Goal: Transaction & Acquisition: Purchase product/service

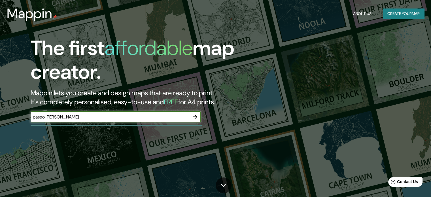
type input "paseo [PERSON_NAME]"
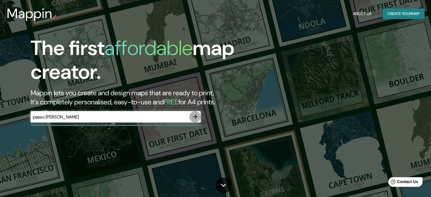
click at [194, 117] on icon "button" at bounding box center [194, 116] width 7 height 7
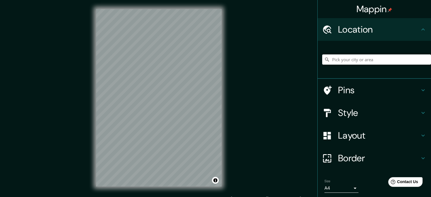
click at [367, 24] on h4 "Location" at bounding box center [379, 29] width 82 height 11
click at [395, 63] on input "Pick your city or area" at bounding box center [376, 59] width 109 height 10
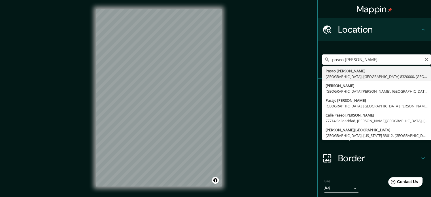
type input "Paseo [PERSON_NAME], [GEOGRAPHIC_DATA], [GEOGRAPHIC_DATA] 8320000, [GEOGRAPHIC_…"
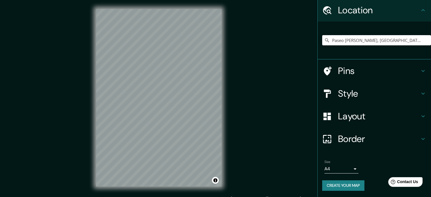
click at [395, 136] on h4 "Border" at bounding box center [379, 138] width 82 height 11
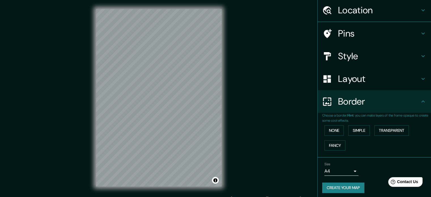
scroll to position [19, 0]
click at [334, 133] on button "None" at bounding box center [333, 130] width 19 height 10
click at [339, 144] on button "Fancy" at bounding box center [334, 145] width 21 height 10
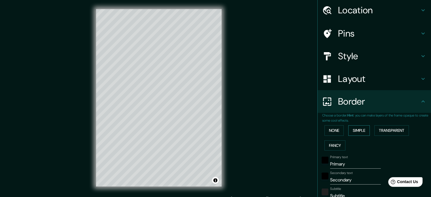
click at [350, 133] on button "Simple" at bounding box center [359, 130] width 22 height 10
click at [384, 131] on button "Transparent" at bounding box center [391, 130] width 35 height 10
click at [394, 131] on button "Transparent" at bounding box center [391, 130] width 35 height 10
type input "213"
type input "35"
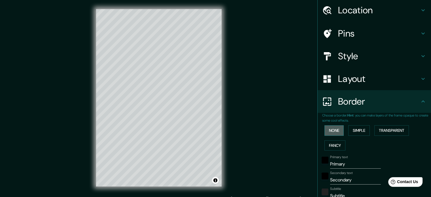
click at [324, 129] on button "None" at bounding box center [333, 130] width 19 height 10
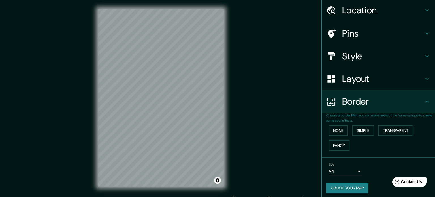
click at [347, 172] on body "Mappin Location [GEOGRAPHIC_DATA][PERSON_NAME], [GEOGRAPHIC_DATA], [GEOGRAPHIC_…" at bounding box center [217, 98] width 435 height 197
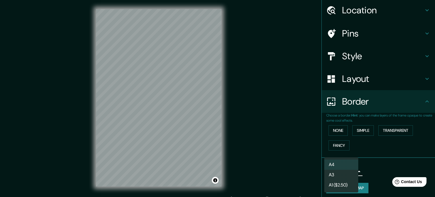
click at [341, 174] on li "A3" at bounding box center [341, 175] width 34 height 10
type input "a4"
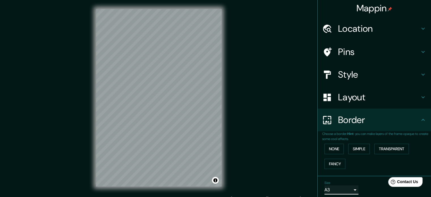
scroll to position [0, 0]
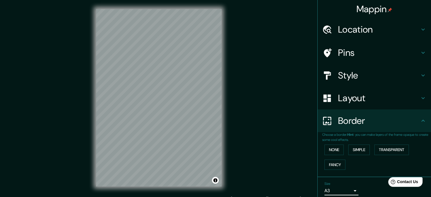
click at [388, 28] on h4 "Location" at bounding box center [379, 29] width 82 height 11
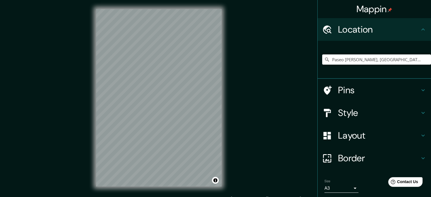
click at [399, 31] on h4 "Location" at bounding box center [379, 29] width 82 height 11
click at [421, 89] on icon at bounding box center [422, 90] width 3 height 2
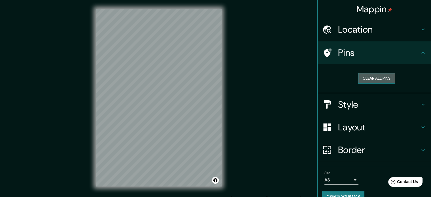
click at [382, 78] on button "Clear all pins" at bounding box center [376, 78] width 37 height 10
click at [366, 80] on button "Clear all pins" at bounding box center [376, 78] width 37 height 10
click at [419, 103] on icon at bounding box center [422, 104] width 7 height 7
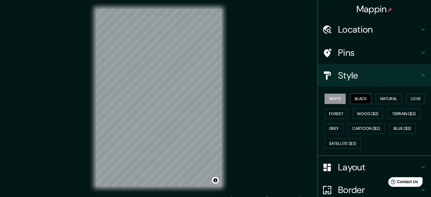
click at [363, 102] on button "Black" at bounding box center [360, 98] width 21 height 10
click at [389, 102] on button "Natural" at bounding box center [388, 98] width 26 height 10
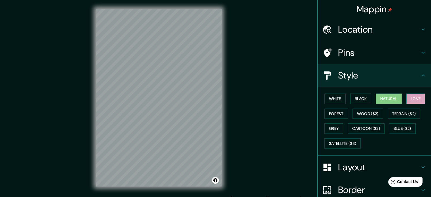
click at [406, 102] on button "Love" at bounding box center [415, 98] width 19 height 10
click at [336, 116] on button "Forest" at bounding box center [335, 113] width 23 height 10
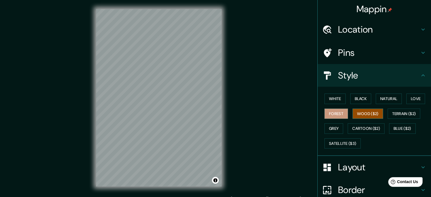
click at [365, 112] on button "Wood ($2)" at bounding box center [367, 113] width 31 height 10
click at [411, 110] on button "Terrain ($2)" at bounding box center [403, 113] width 33 height 10
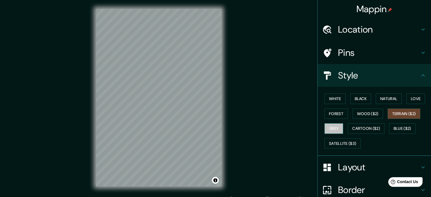
click at [325, 125] on button "Grey" at bounding box center [333, 128] width 19 height 10
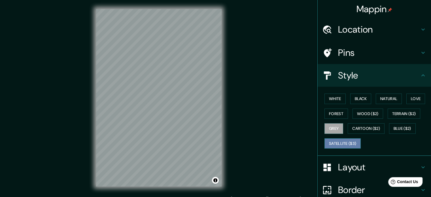
click at [330, 143] on button "Satellite ($3)" at bounding box center [342, 143] width 36 height 10
click at [326, 129] on button "Grey" at bounding box center [333, 128] width 19 height 10
click at [334, 99] on button "White" at bounding box center [334, 98] width 21 height 10
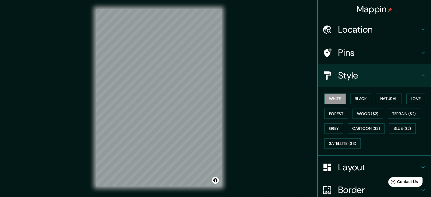
click at [367, 104] on div "White Black Natural Love Forest Wood ($2) Terrain ($2) Grey Cartoon ($2) Blue (…" at bounding box center [376, 120] width 109 height 59
click at [358, 101] on button "Black" at bounding box center [360, 98] width 21 height 10
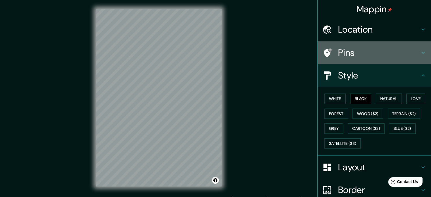
click at [384, 49] on h4 "Pins" at bounding box center [379, 52] width 82 height 11
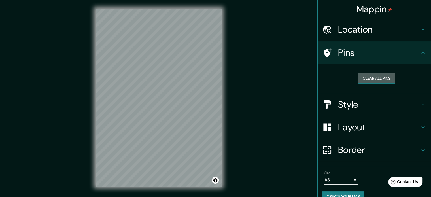
click at [384, 76] on button "Clear all pins" at bounding box center [376, 78] width 37 height 10
click at [408, 133] on div "Layout" at bounding box center [373, 127] width 113 height 23
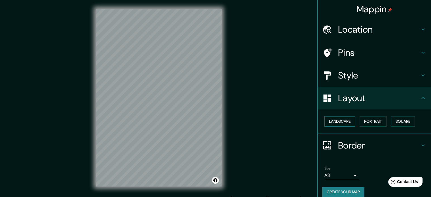
click at [337, 122] on button "Landscape" at bounding box center [339, 121] width 31 height 10
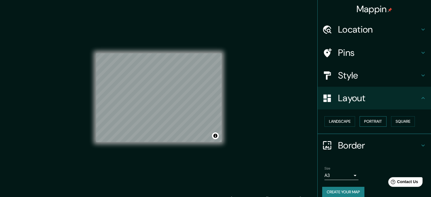
click at [377, 122] on button "Portrait" at bounding box center [372, 121] width 27 height 10
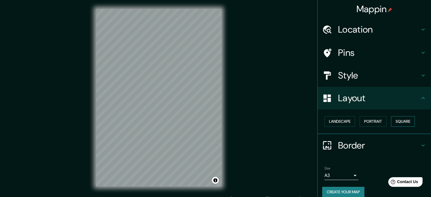
click at [395, 121] on button "Square" at bounding box center [403, 121] width 24 height 10
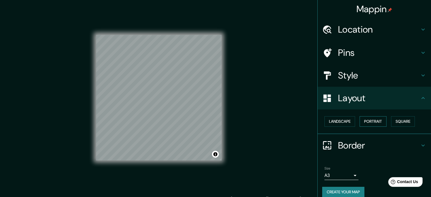
drag, startPoint x: 351, startPoint y: 124, endPoint x: 360, endPoint y: 124, distance: 9.9
click at [352, 124] on div "Landscape [GEOGRAPHIC_DATA]" at bounding box center [376, 121] width 109 height 15
click at [377, 121] on button "Portrait" at bounding box center [372, 121] width 27 height 10
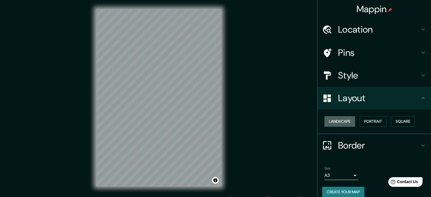
click at [333, 123] on button "Landscape" at bounding box center [339, 121] width 31 height 10
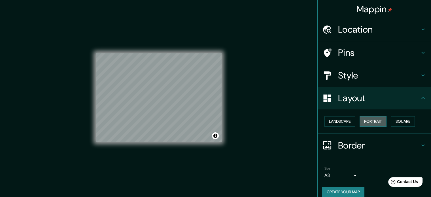
click at [375, 121] on button "Portrait" at bounding box center [372, 121] width 27 height 10
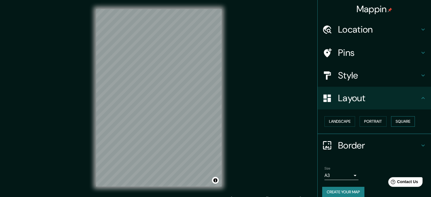
click at [401, 122] on button "Square" at bounding box center [403, 121] width 24 height 10
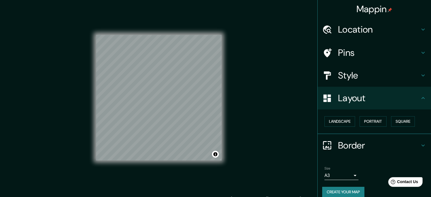
click at [353, 125] on div "Landscape [GEOGRAPHIC_DATA]" at bounding box center [376, 121] width 109 height 15
click at [368, 121] on button "Portrait" at bounding box center [372, 121] width 27 height 10
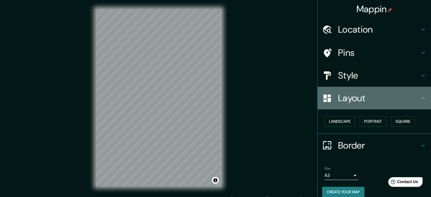
click at [419, 99] on icon at bounding box center [422, 98] width 7 height 7
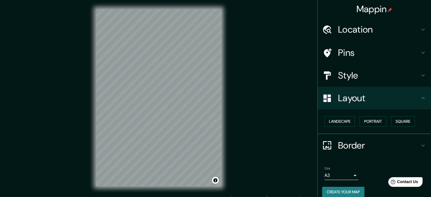
click at [391, 73] on h4 "Style" at bounding box center [379, 75] width 82 height 11
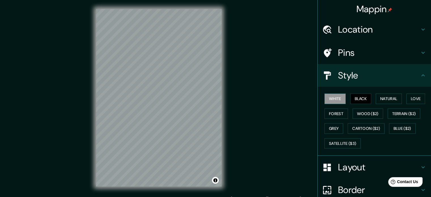
click at [339, 98] on button "White" at bounding box center [334, 98] width 21 height 10
click at [360, 99] on button "Black" at bounding box center [360, 98] width 21 height 10
click at [394, 100] on button "Natural" at bounding box center [388, 98] width 26 height 10
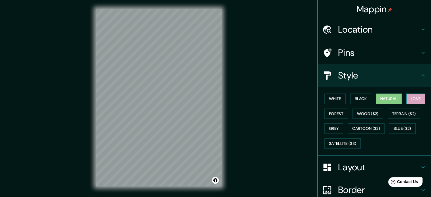
click at [409, 100] on button "Love" at bounding box center [415, 98] width 19 height 10
click at [339, 115] on button "Forest" at bounding box center [335, 113] width 23 height 10
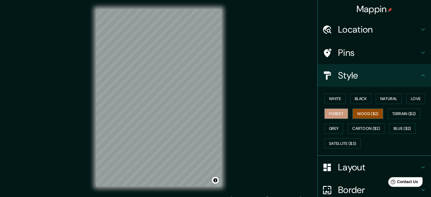
click at [364, 115] on button "Wood ($2)" at bounding box center [367, 113] width 31 height 10
click at [392, 117] on button "Terrain ($2)" at bounding box center [403, 113] width 33 height 10
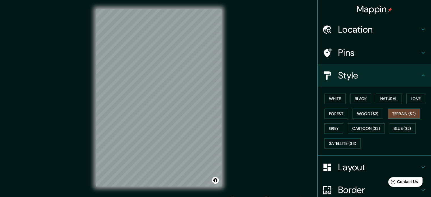
click at [416, 117] on button "Terrain ($2)" at bounding box center [403, 113] width 33 height 10
click at [341, 127] on div "White Black Natural Love Forest Wood ($2) Terrain ($2) Grey Cartoon ($2) Blue (…" at bounding box center [376, 120] width 109 height 59
click at [326, 129] on button "Grey" at bounding box center [333, 128] width 19 height 10
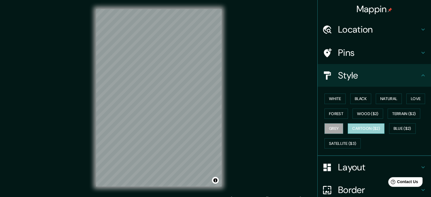
click at [357, 131] on button "Cartoon ($2)" at bounding box center [365, 128] width 37 height 10
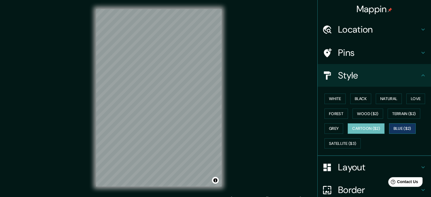
click at [389, 129] on button "Blue ($2)" at bounding box center [402, 128] width 27 height 10
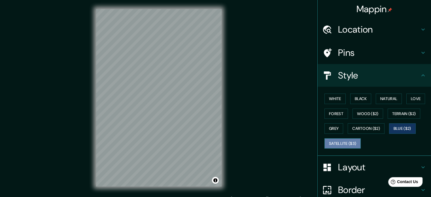
click at [349, 144] on button "Satellite ($3)" at bounding box center [342, 143] width 36 height 10
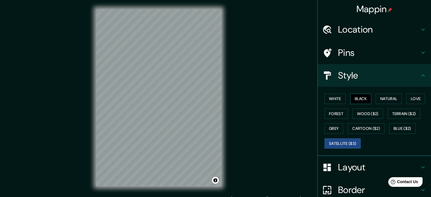
click at [360, 97] on button "Black" at bounding box center [360, 98] width 21 height 10
click at [382, 100] on button "Natural" at bounding box center [388, 98] width 26 height 10
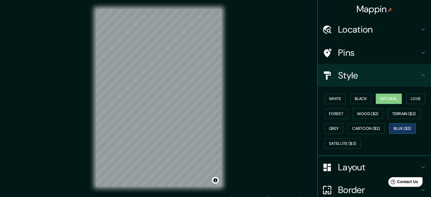
click at [409, 128] on button "Blue ($2)" at bounding box center [402, 128] width 27 height 10
click at [384, 99] on button "Natural" at bounding box center [388, 98] width 26 height 10
click at [362, 96] on button "Black" at bounding box center [360, 98] width 21 height 10
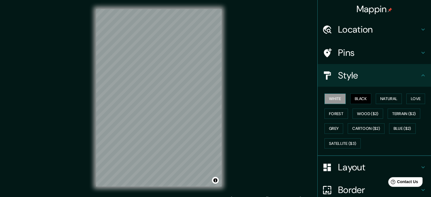
click at [332, 97] on button "White" at bounding box center [334, 98] width 21 height 10
click at [381, 99] on button "Natural" at bounding box center [388, 98] width 26 height 10
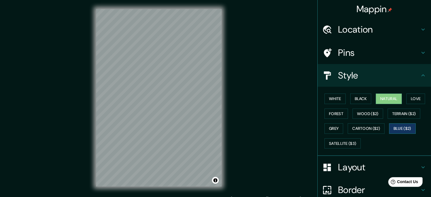
click at [395, 129] on button "Blue ($2)" at bounding box center [402, 128] width 27 height 10
click at [387, 101] on button "Natural" at bounding box center [388, 98] width 26 height 10
click at [402, 124] on button "Blue ($2)" at bounding box center [402, 128] width 27 height 10
click at [385, 99] on button "Natural" at bounding box center [388, 98] width 26 height 10
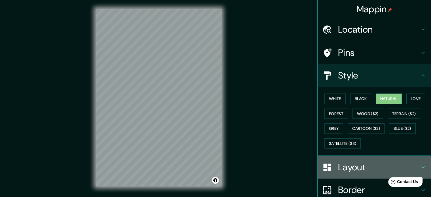
click at [385, 163] on h4 "Layout" at bounding box center [379, 166] width 82 height 11
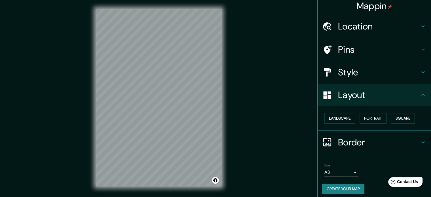
scroll to position [6, 0]
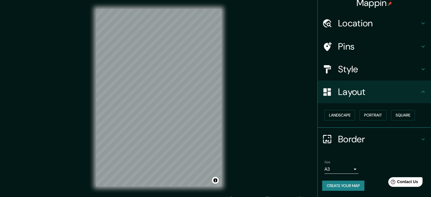
click at [351, 136] on h4 "Border" at bounding box center [379, 138] width 82 height 11
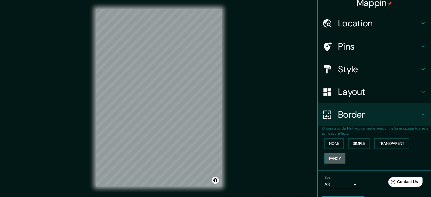
click at [334, 156] on button "Fancy" at bounding box center [334, 158] width 21 height 10
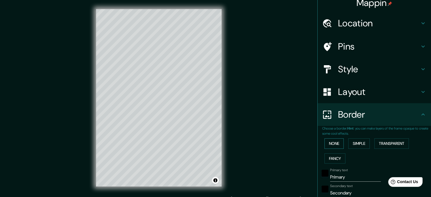
click at [333, 144] on button "None" at bounding box center [333, 143] width 19 height 10
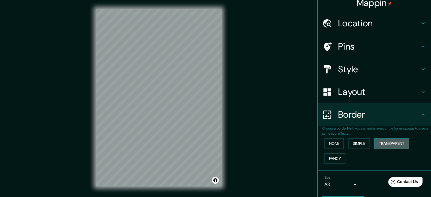
click at [374, 146] on button "Transparent" at bounding box center [391, 143] width 35 height 10
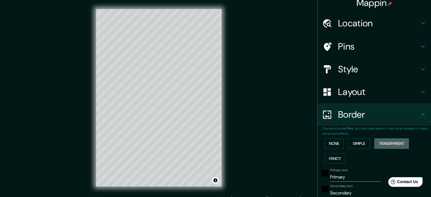
click at [386, 145] on button "Transparent" at bounding box center [391, 143] width 35 height 10
type input "213"
type input "35"
click at [386, 144] on button "Transparent" at bounding box center [391, 143] width 35 height 10
type input "213"
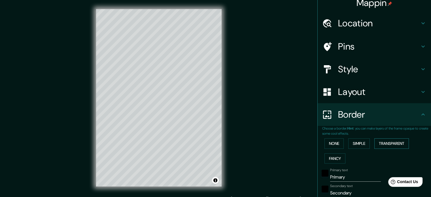
type input "35"
click at [324, 145] on button "None" at bounding box center [333, 143] width 19 height 10
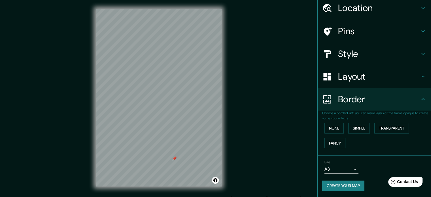
scroll to position [7, 0]
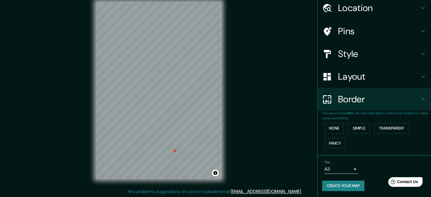
click at [350, 182] on button "Create your map" at bounding box center [343, 185] width 42 height 10
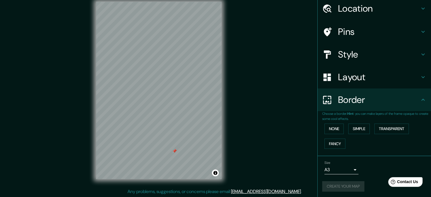
scroll to position [22, 0]
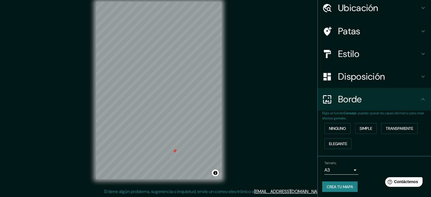
click at [345, 188] on font "Crea tu mapa" at bounding box center [339, 186] width 26 height 5
